Goal: Information Seeking & Learning: Learn about a topic

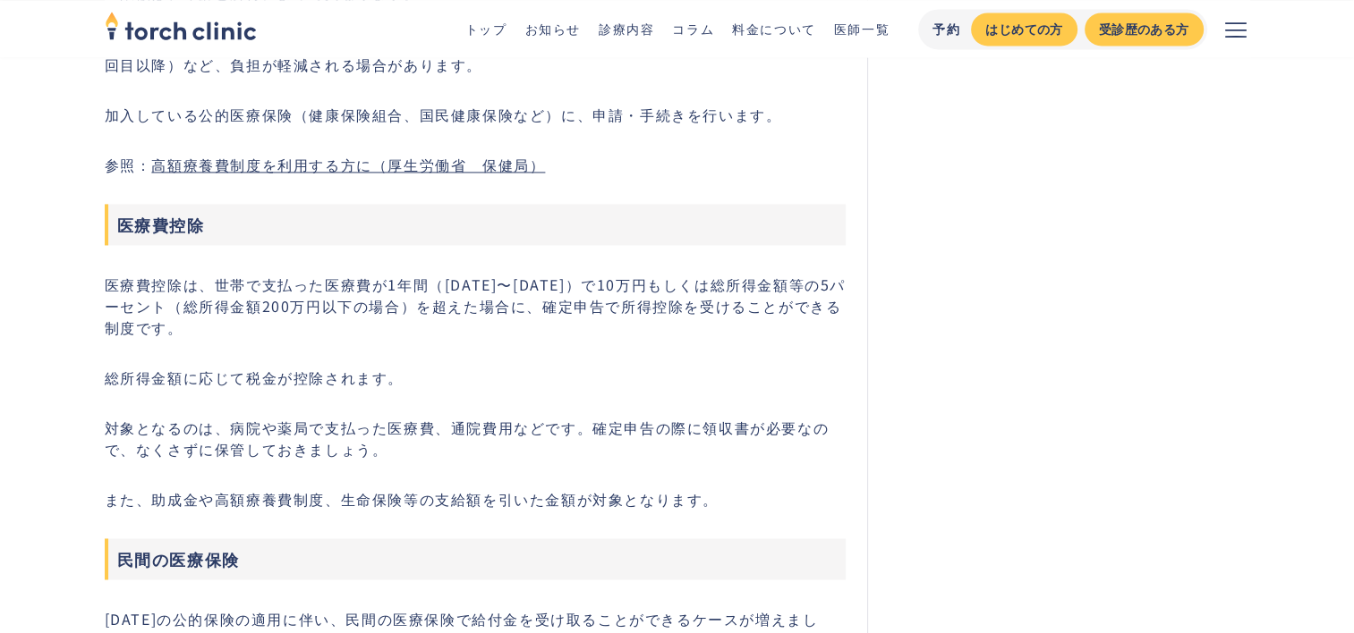
scroll to position [9573, 0]
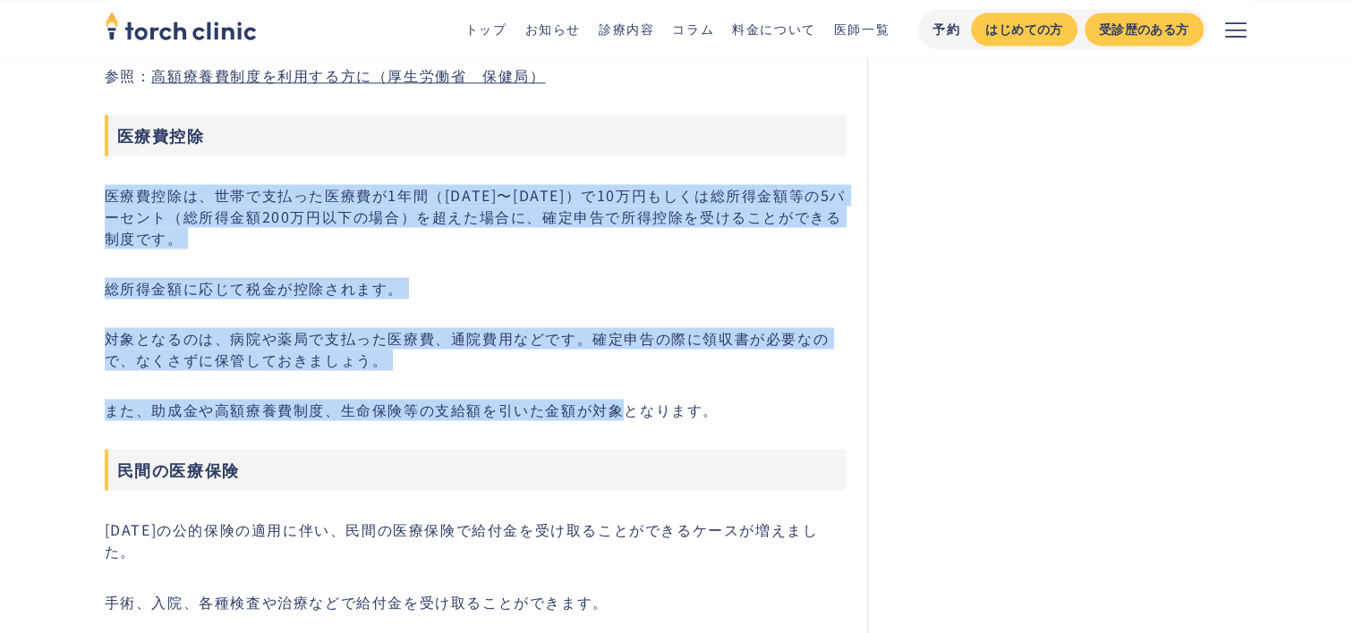
drag, startPoint x: 106, startPoint y: 168, endPoint x: 617, endPoint y: 356, distance: 544.3
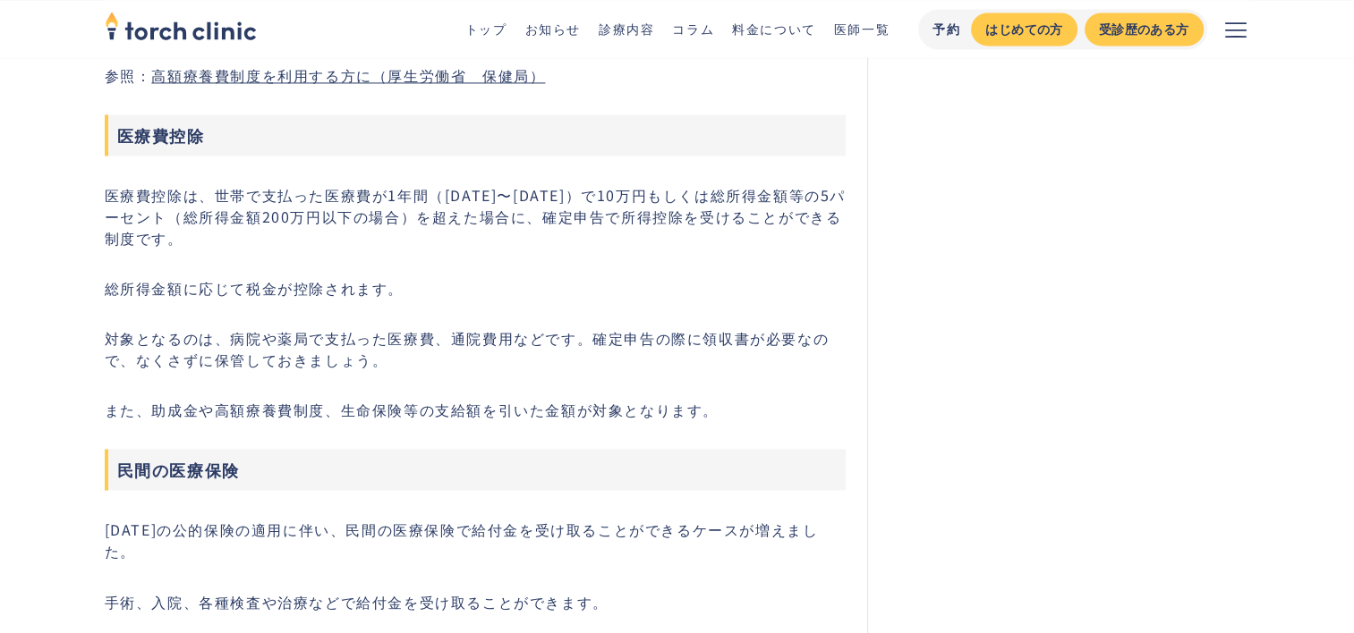
drag, startPoint x: 617, startPoint y: 356, endPoint x: 711, endPoint y: 383, distance: 97.7
click at [711, 399] on p "また、助成金や高額療養費制度、生命保険等の支給額を引いた金額が対象となります。" at bounding box center [476, 409] width 742 height 21
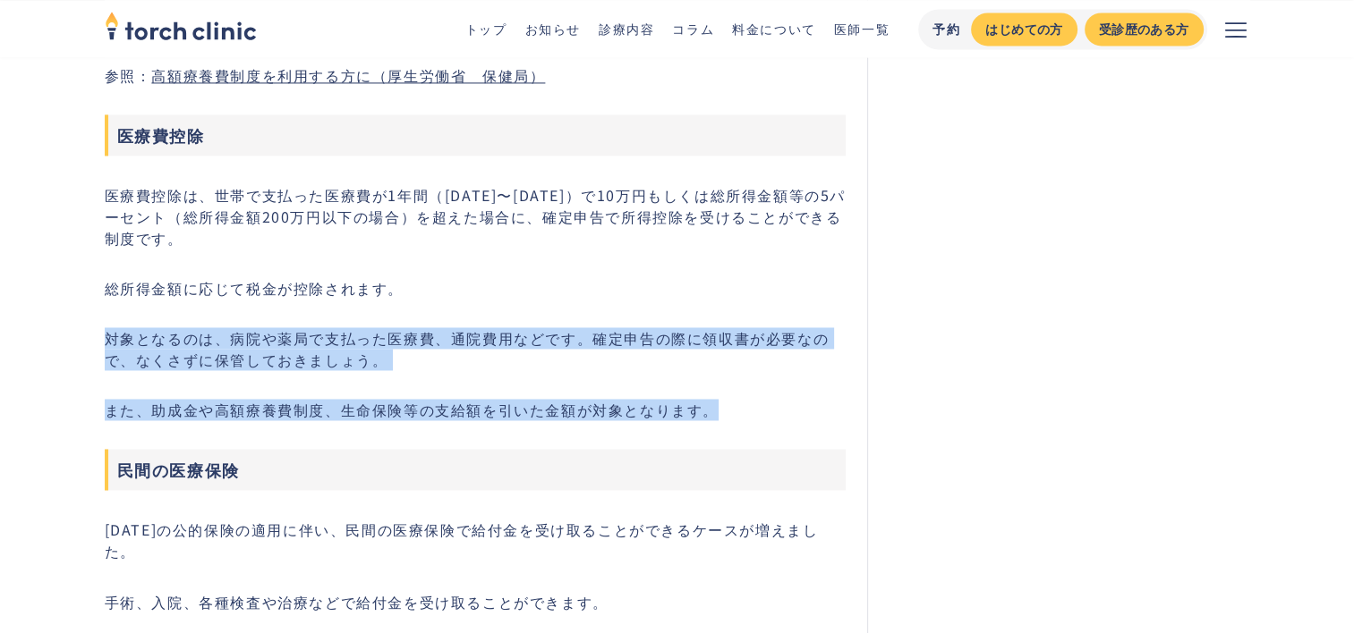
drag, startPoint x: 618, startPoint y: 254, endPoint x: 798, endPoint y: 378, distance: 218.7
drag, startPoint x: 798, startPoint y: 378, endPoint x: 744, endPoint y: 382, distance: 53.8
click at [744, 399] on p "また、助成金や高額療養費制度、生命保険等の支給額を引いた金額が対象となります。" at bounding box center [476, 409] width 742 height 21
click at [722, 399] on p "また、助成金や高額療養費制度、生命保険等の支給額を引いた金額が対象となります。" at bounding box center [476, 409] width 742 height 21
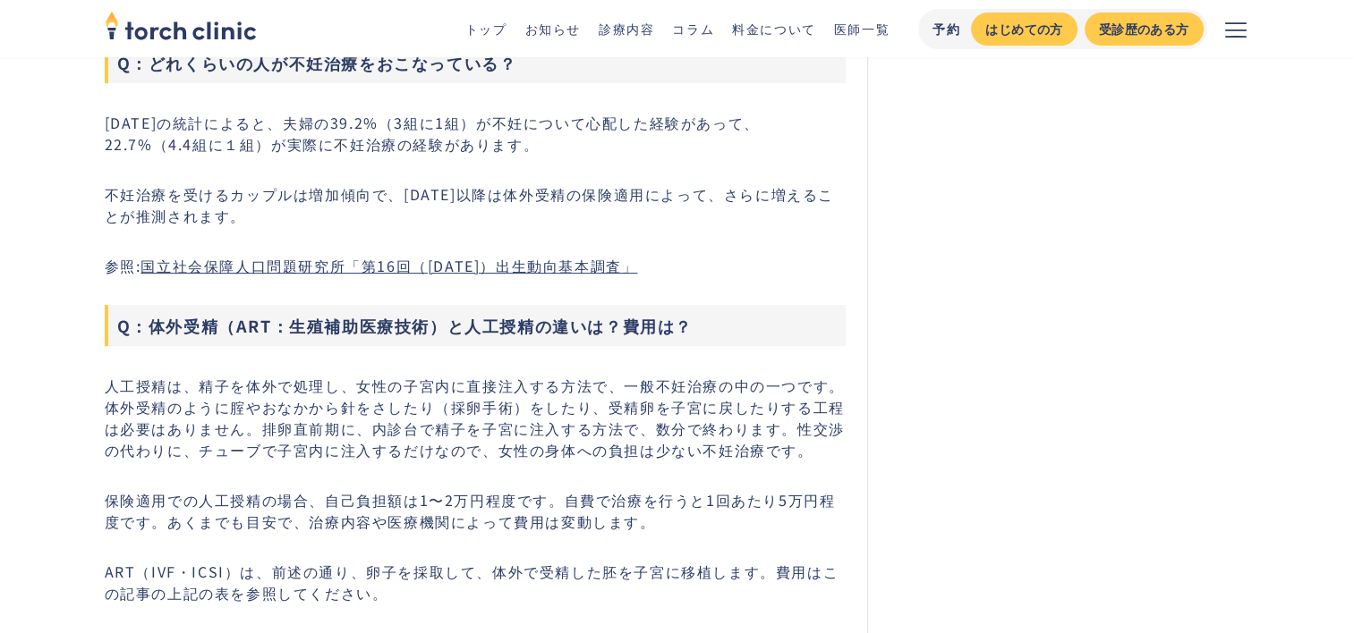
scroll to position [14316, 0]
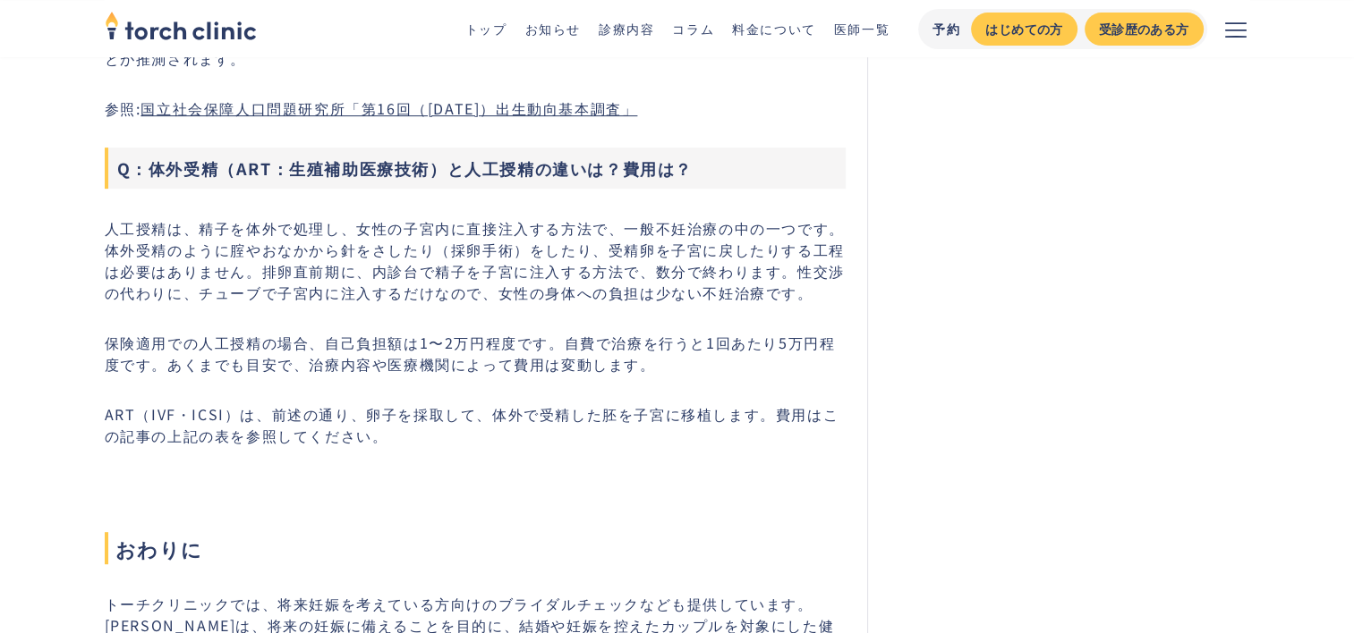
click at [727, 404] on p "ART（IVF・ICSI）は、前述の通り、卵子を採取して、体外で受精した胚を子宮に移植します。費用はこの記事の上記の表を参照してください。" at bounding box center [476, 425] width 742 height 43
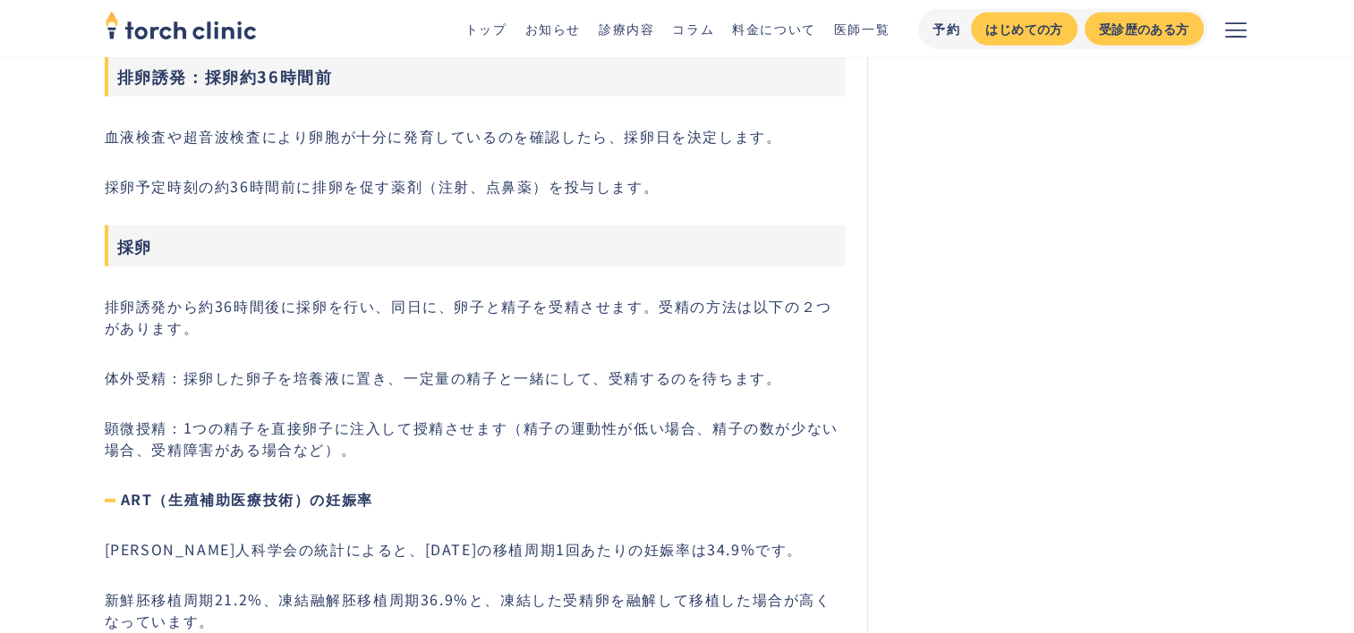
scroll to position [10826, 0]
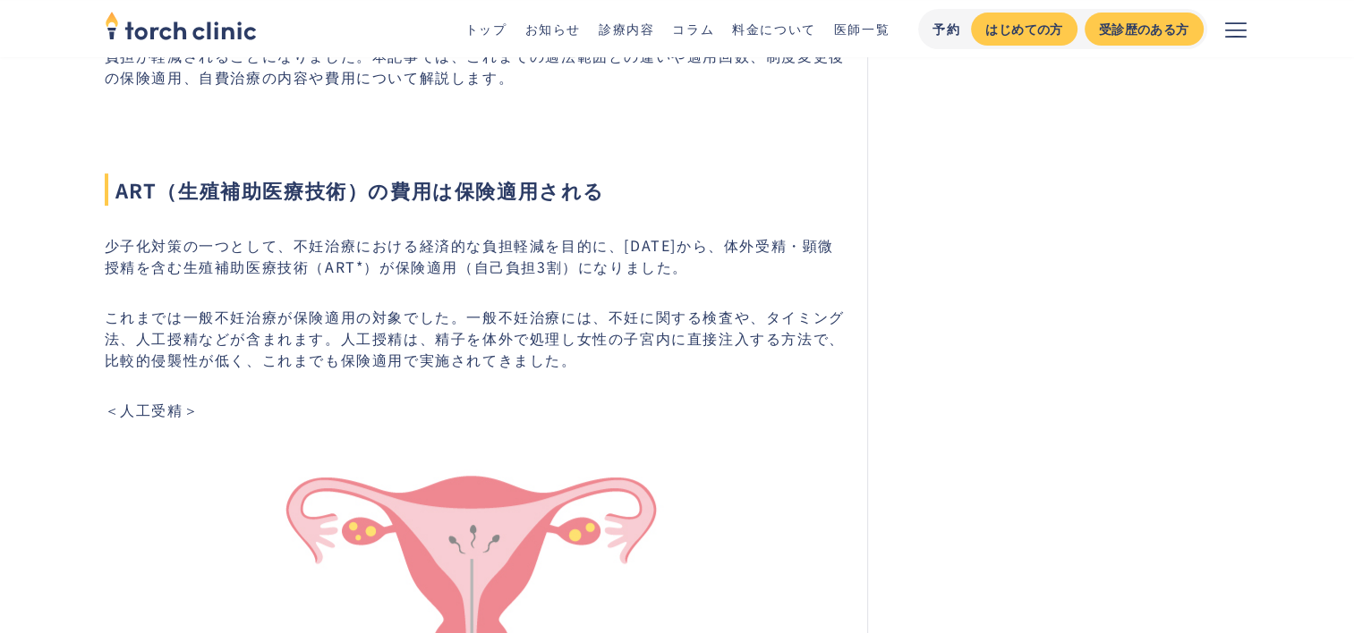
scroll to position [716, 0]
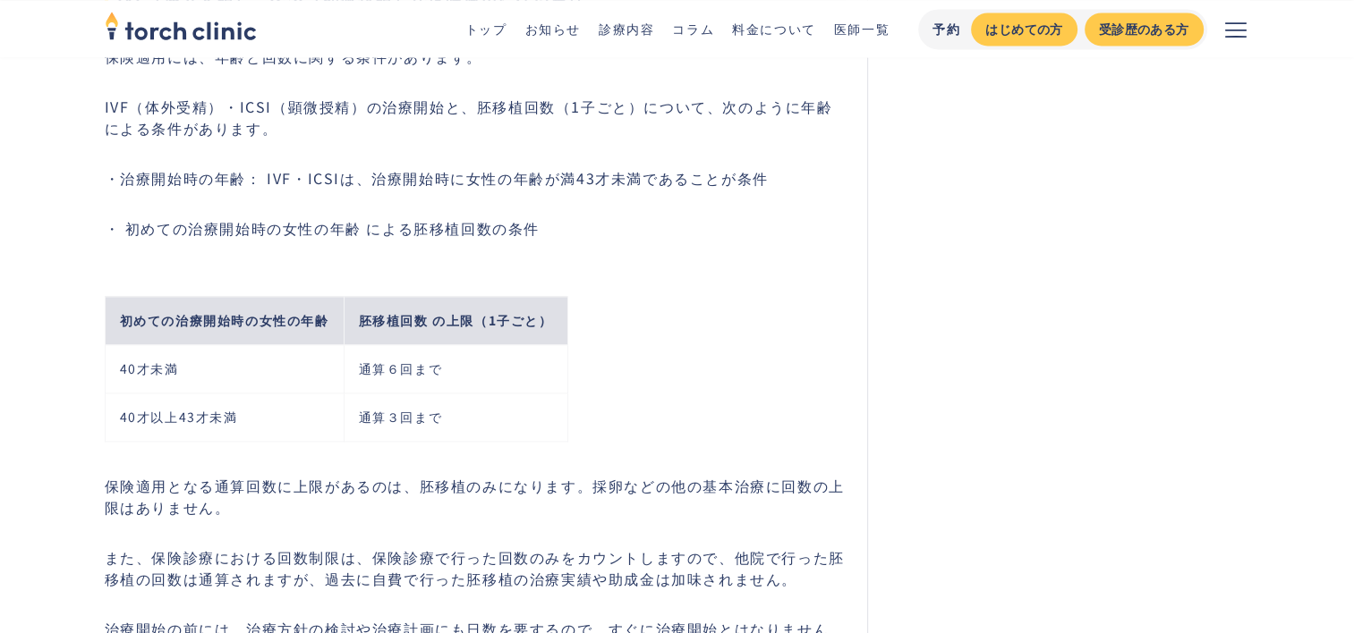
scroll to position [2595, 0]
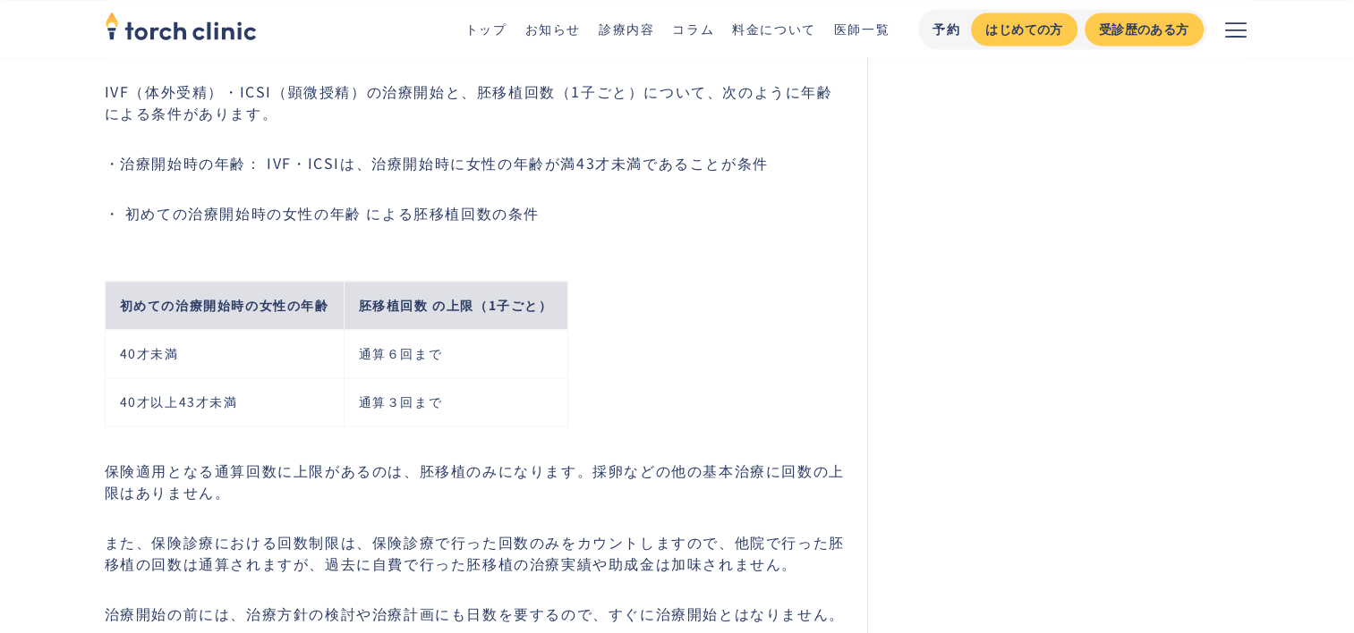
click at [725, 265] on div "初めての治療開始時の女性の年齢 胚移植回数 の上限（1子ごと） 40才未満 通算６回まで 40才以上43才未満 通算３回まで" at bounding box center [483, 341] width 756 height 179
